Goal: Task Accomplishment & Management: Use online tool/utility

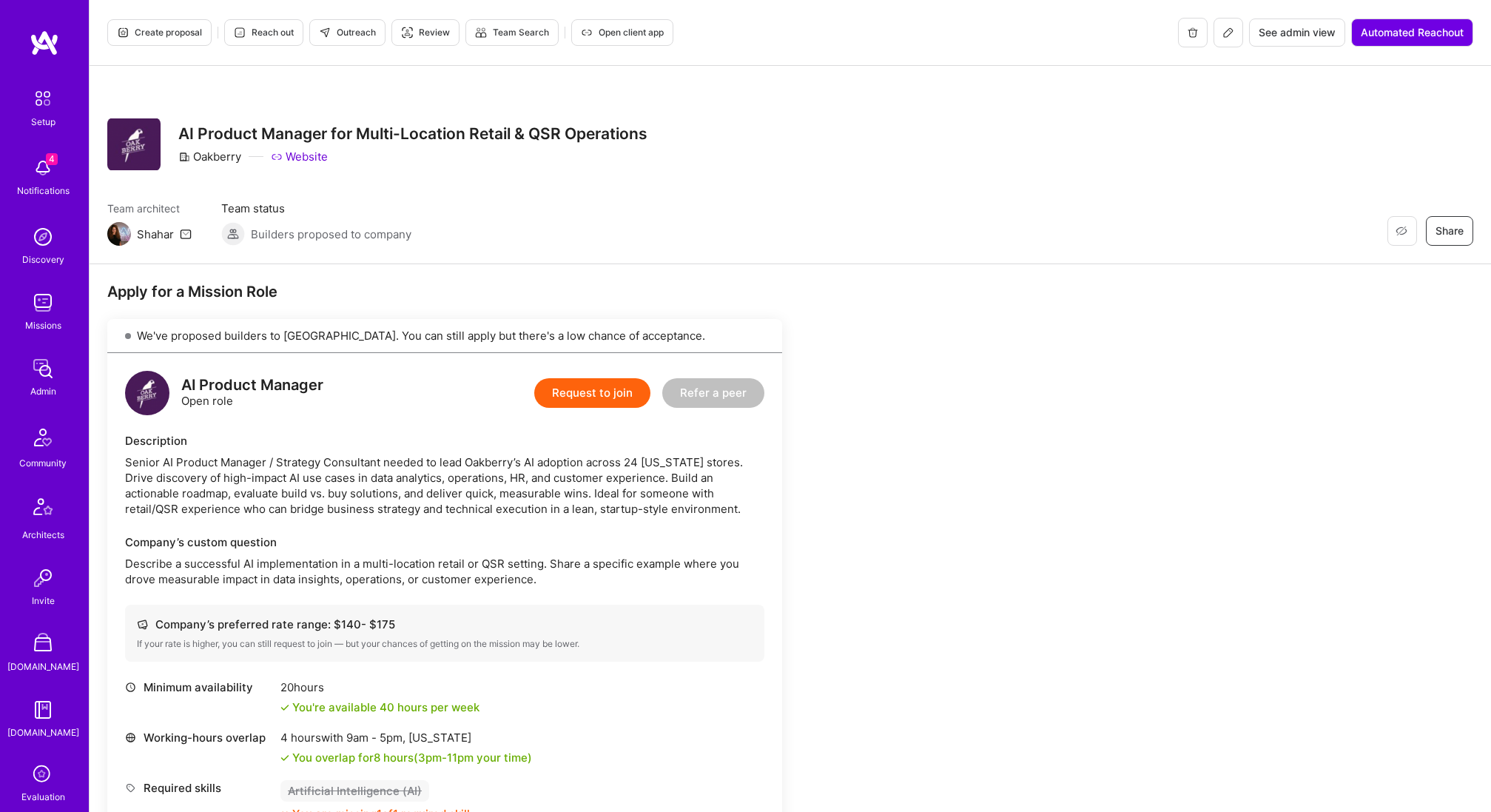
scroll to position [533, 0]
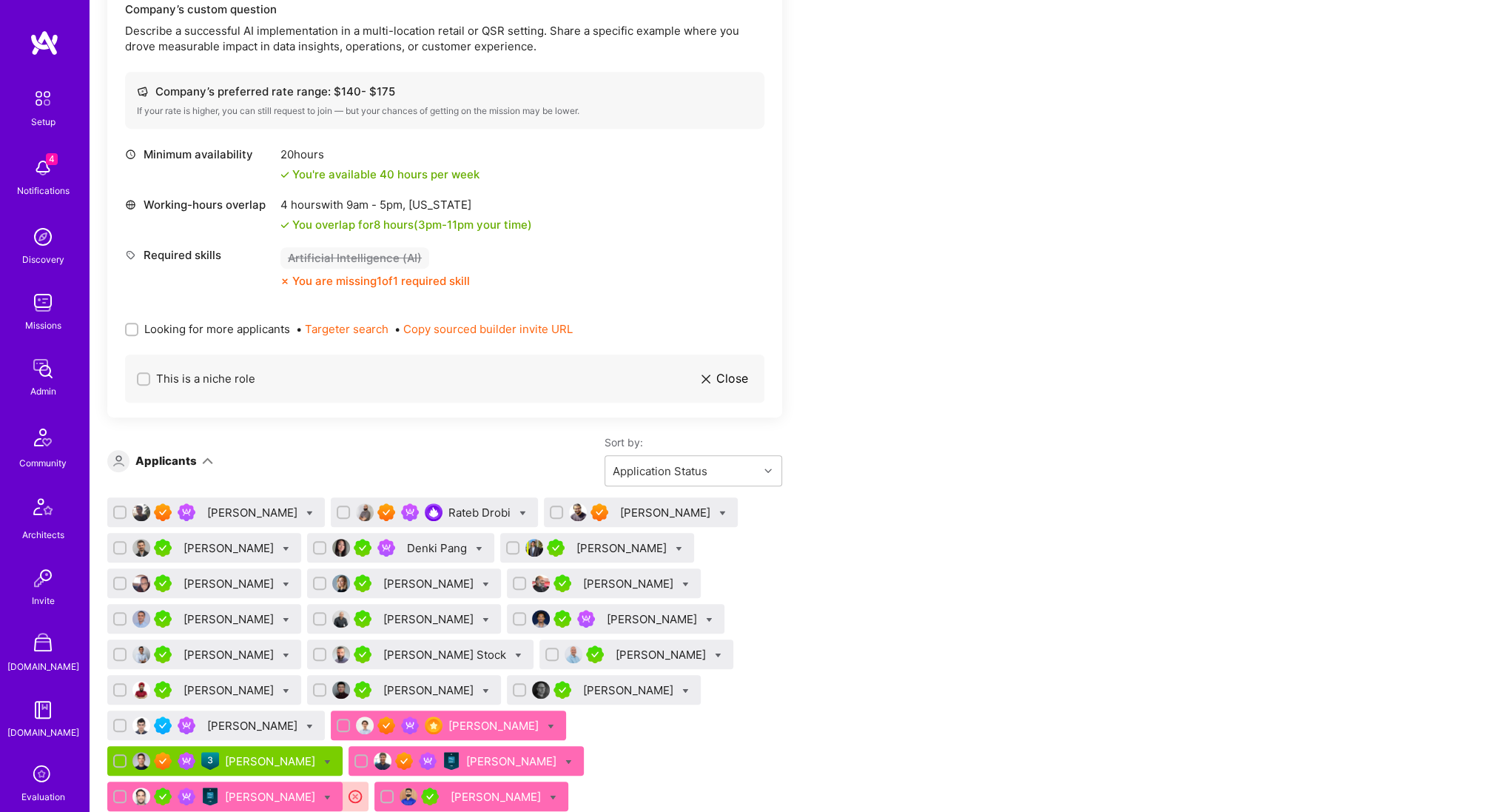
click at [493, 326] on button "Copy sourced builder invite URL" at bounding box center [488, 329] width 170 height 16
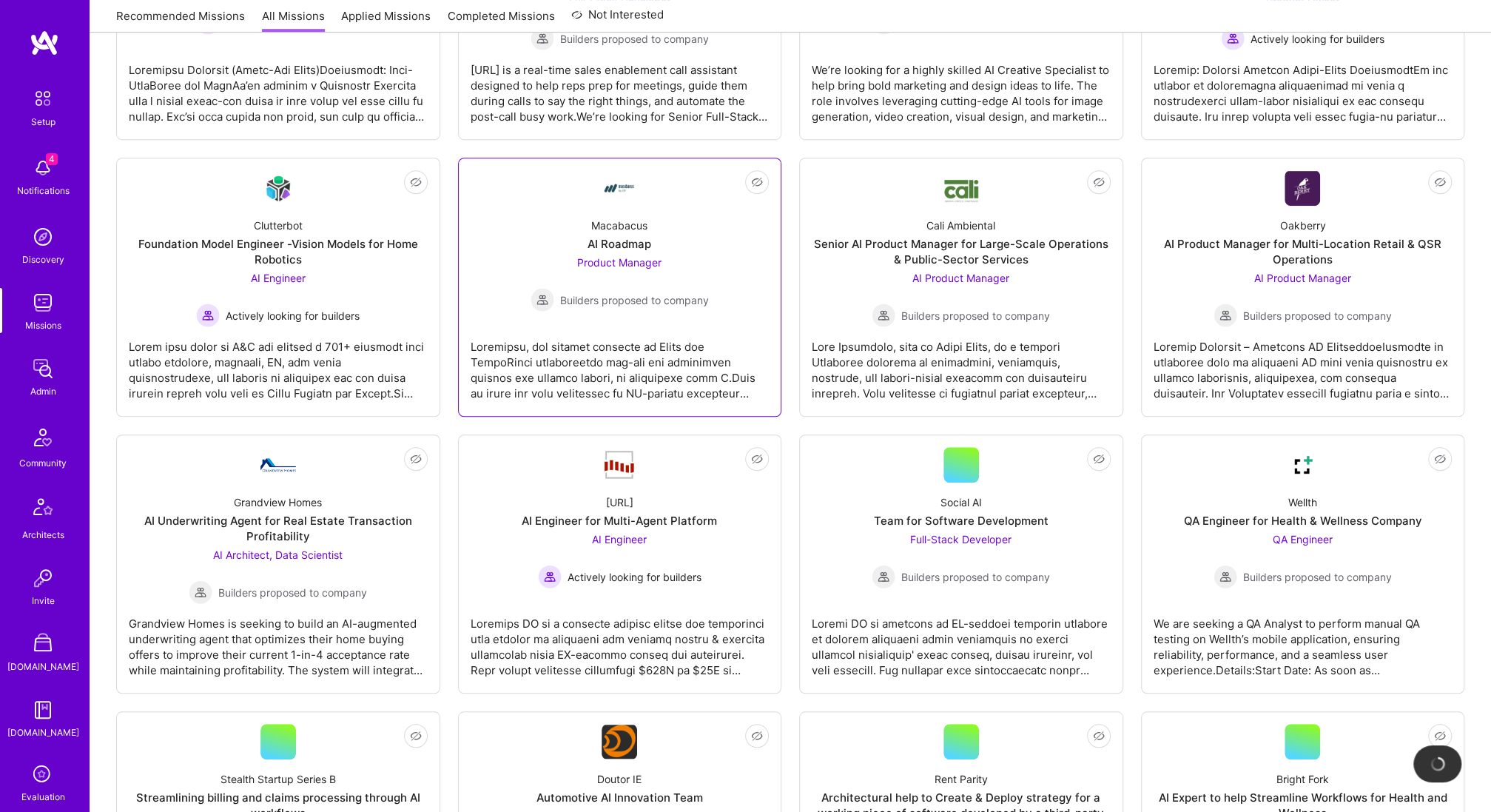
scroll to position [3210, 0]
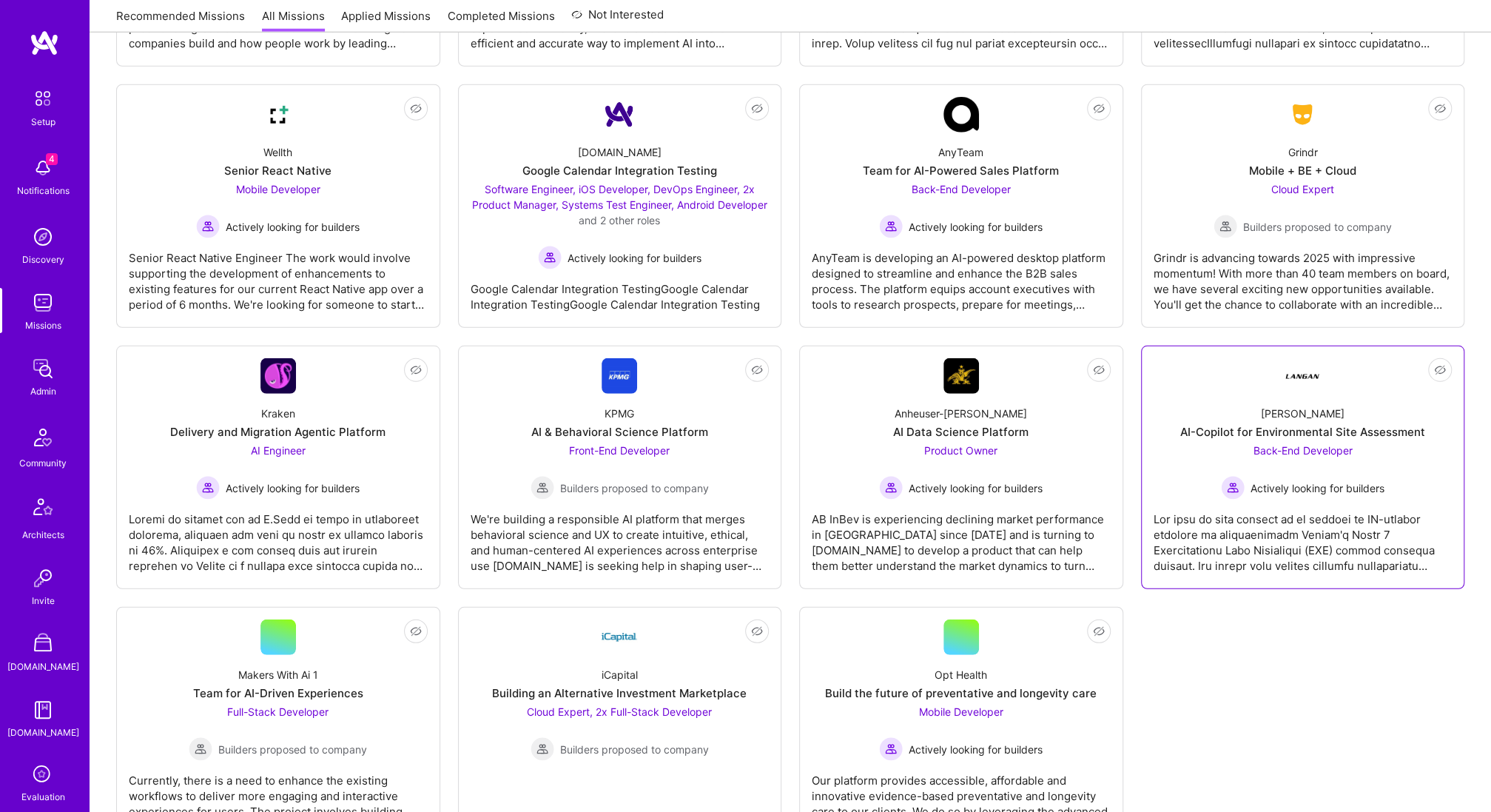
click at [1273, 380] on link "Not Interested [PERSON_NAME]-Copilot for Environmental Site Assessment Back-End…" at bounding box center [1304, 467] width 299 height 218
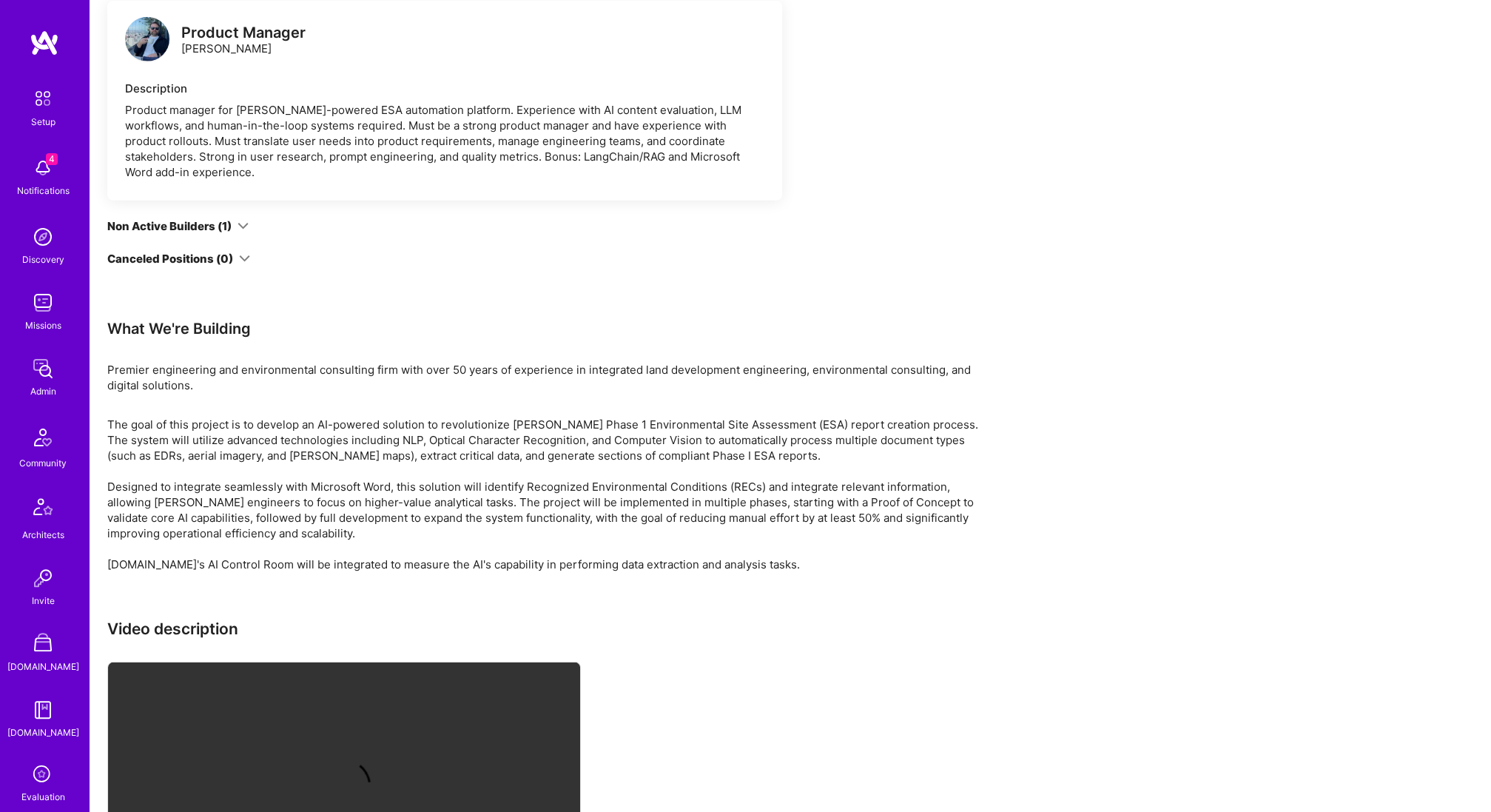
scroll to position [3129, 0]
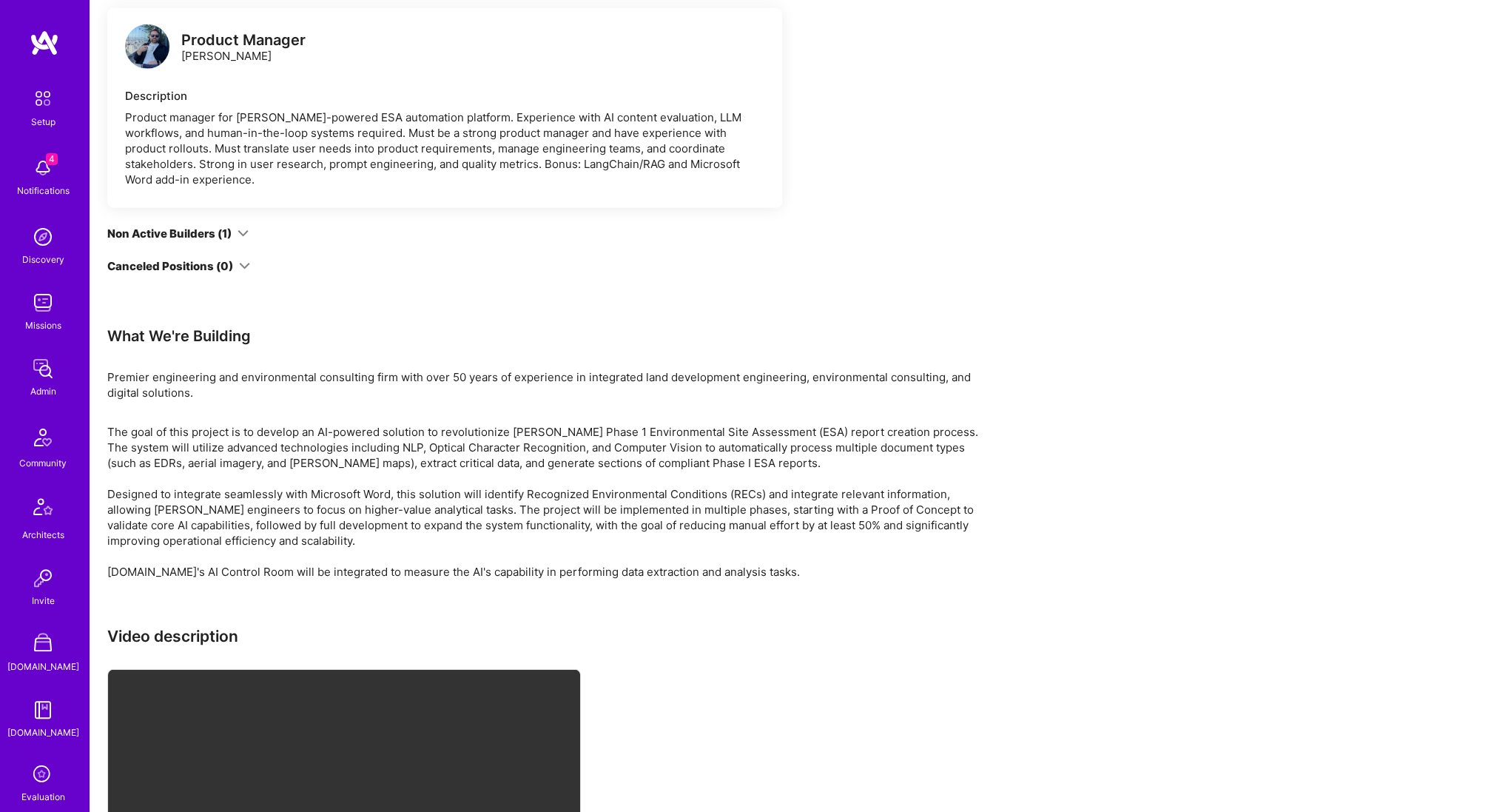
click at [137, 390] on div "Premier engineering and environmental consulting firm with over 50 years of exp…" at bounding box center [551, 385] width 888 height 31
copy div "Premier"
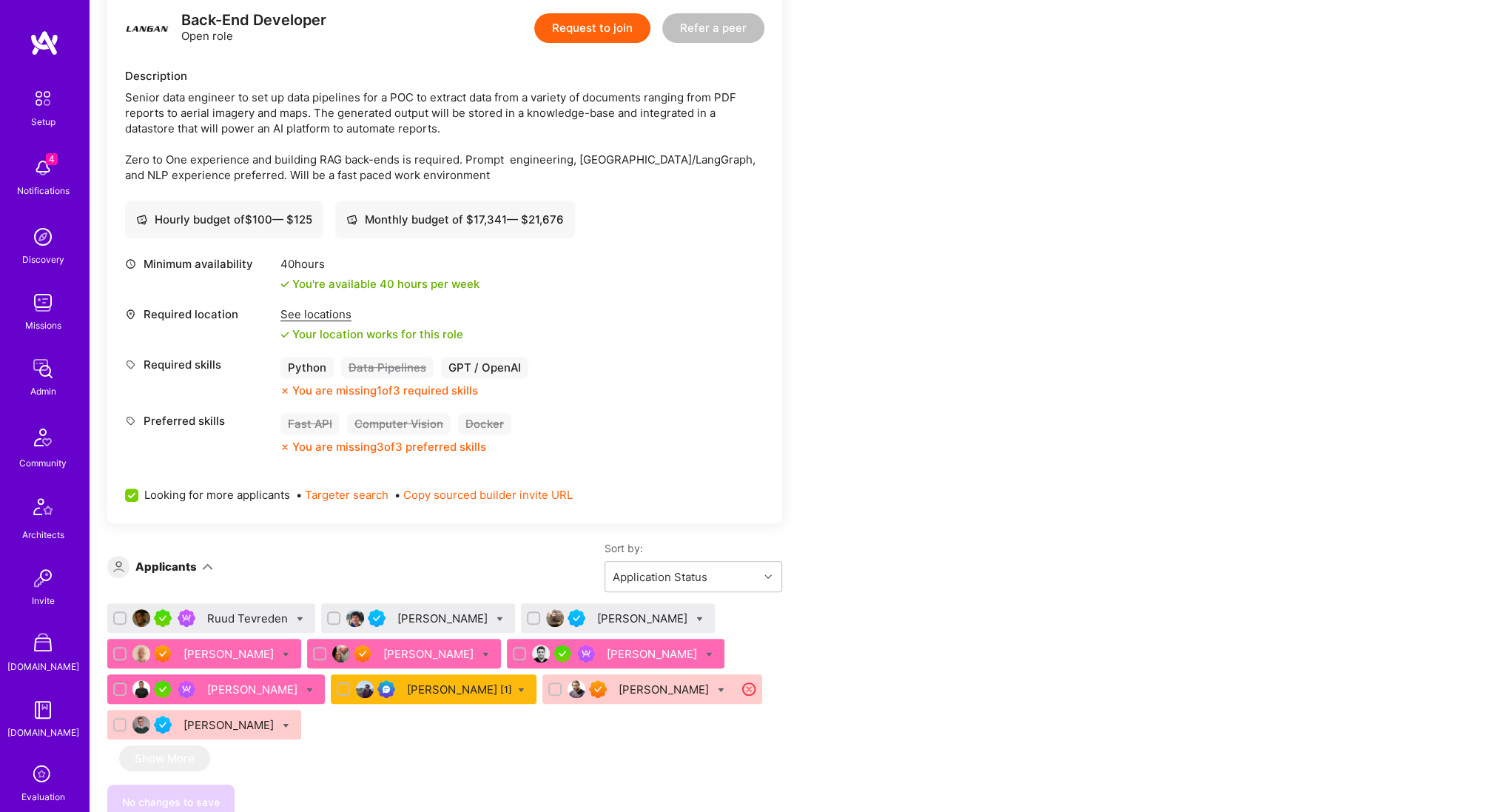
scroll to position [370, 0]
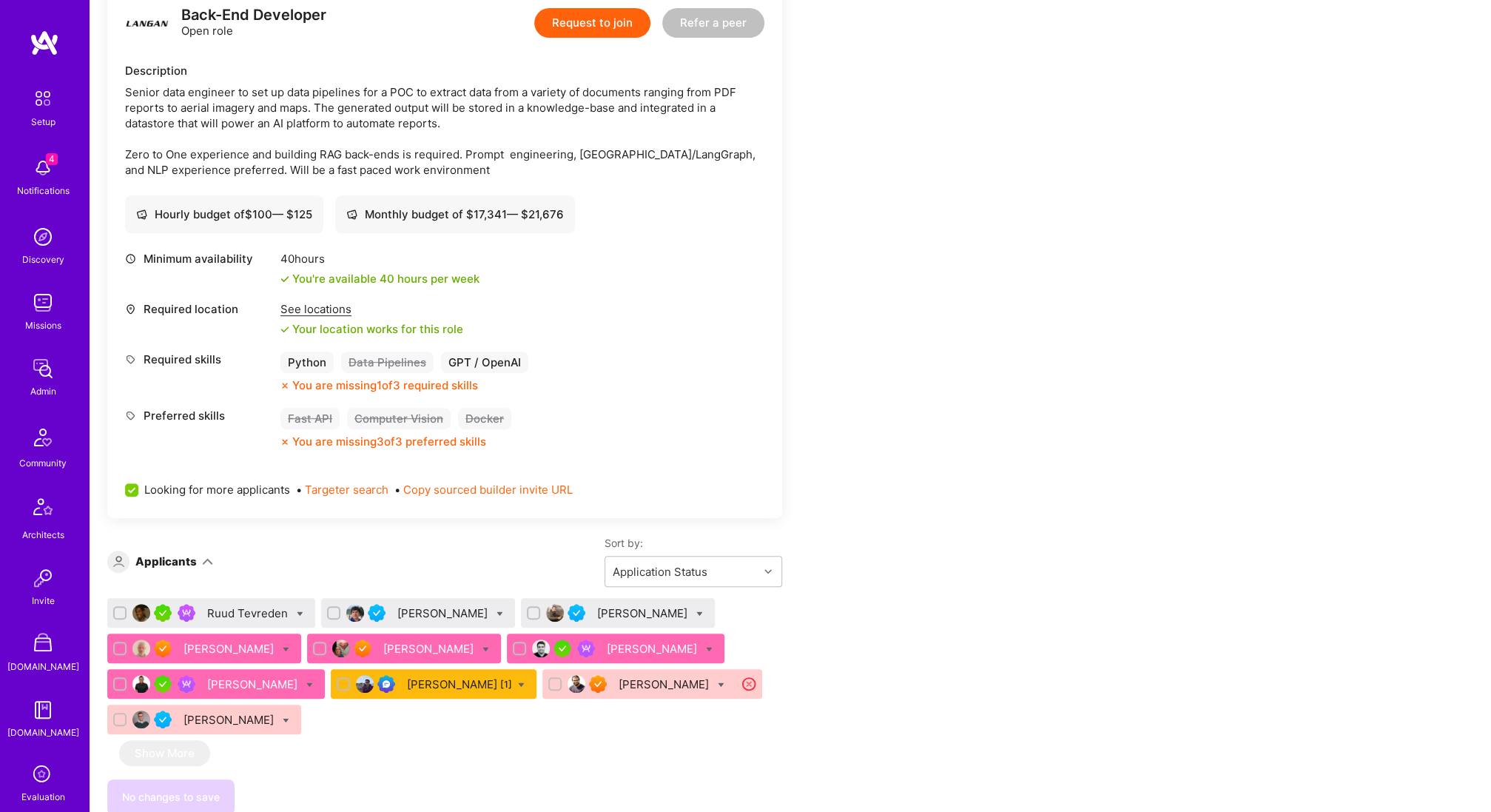
click at [525, 493] on button "Copy sourced builder invite URL" at bounding box center [488, 489] width 170 height 16
